Goal: Submit feedback/report problem: Contribute content

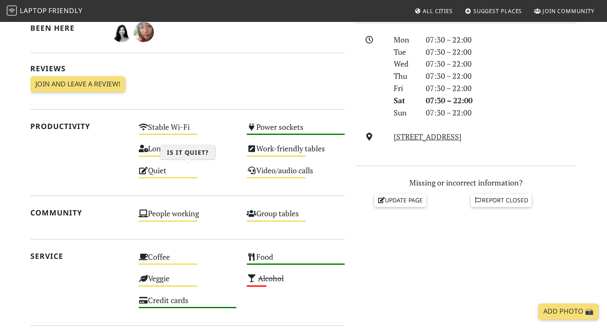
scroll to position [236, 0]
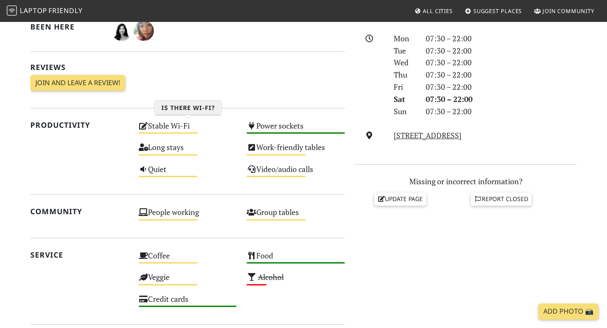
click at [158, 128] on div "Stable Wi-Fi Medium" at bounding box center [188, 129] width 108 height 21
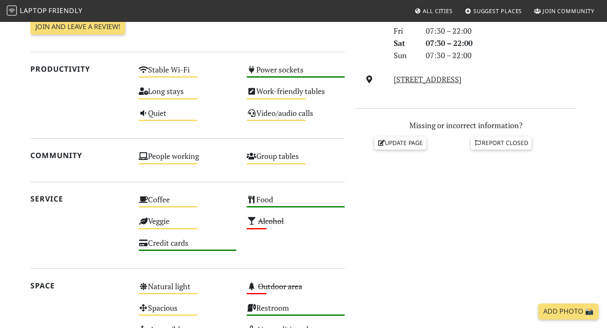
scroll to position [315, 0]
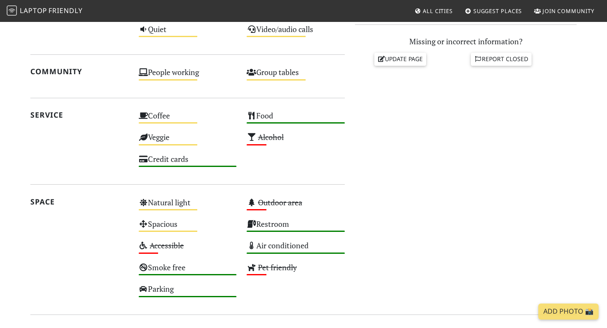
scroll to position [434, 0]
